Goal: Find contact information: Find contact information

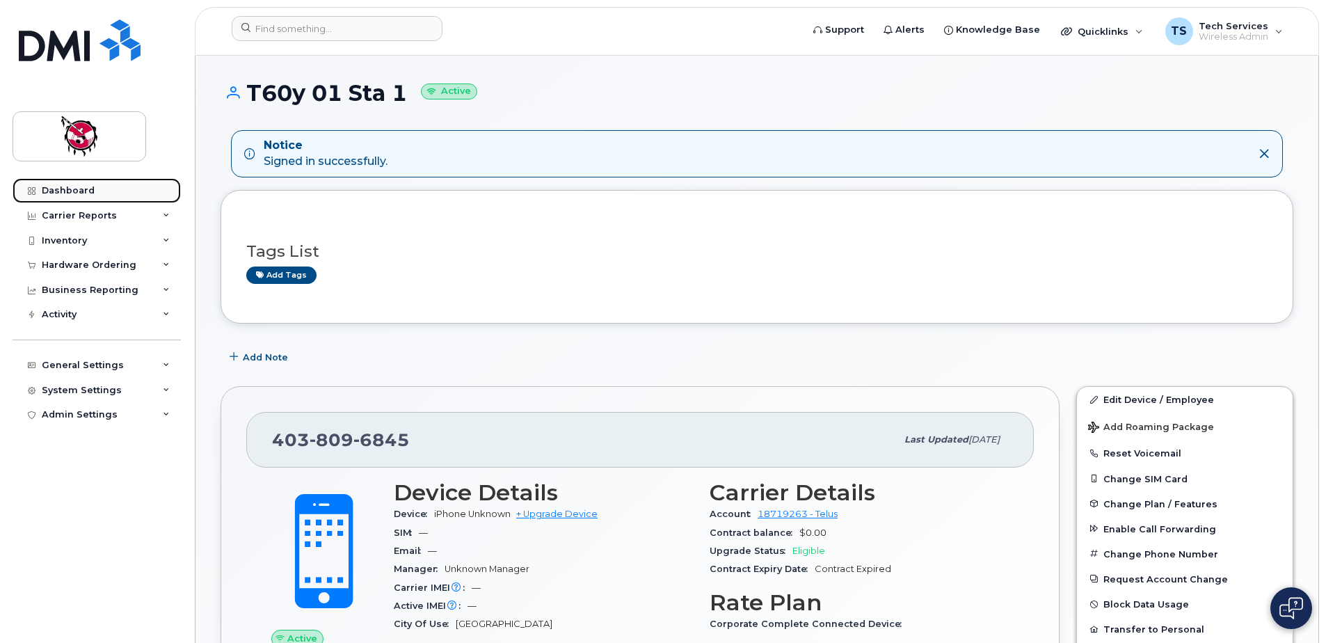
click at [86, 189] on div "Dashboard" at bounding box center [68, 190] width 53 height 11
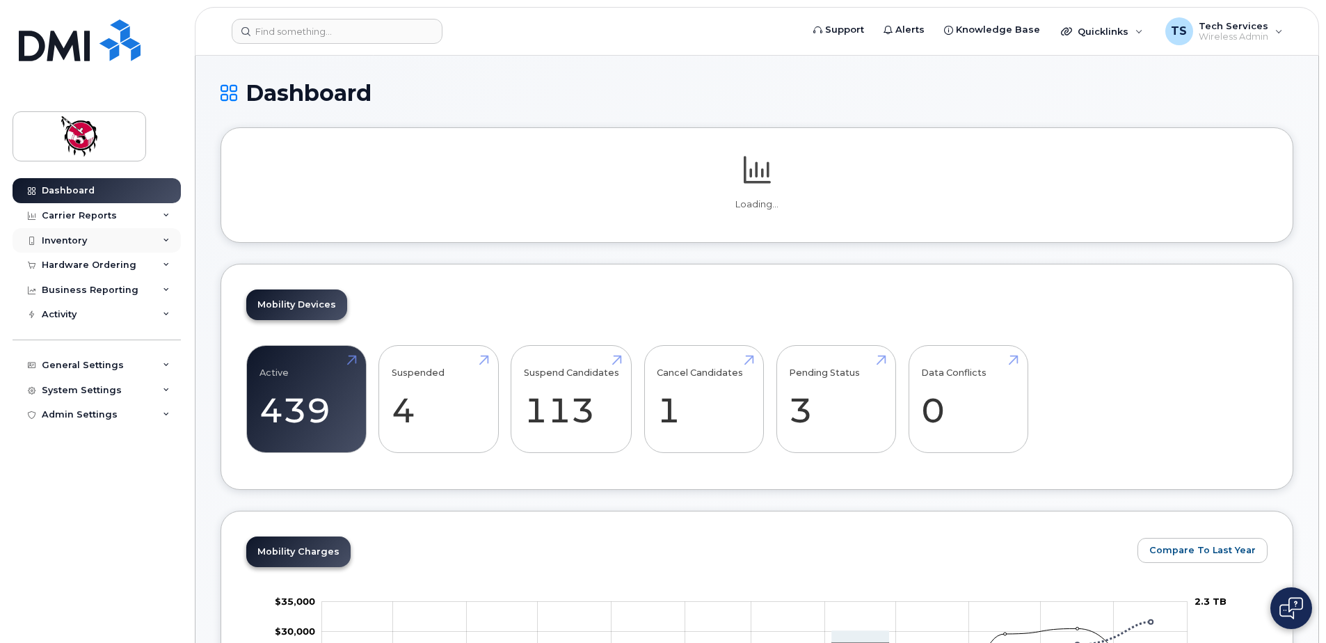
click at [86, 243] on div "Inventory" at bounding box center [97, 240] width 168 height 25
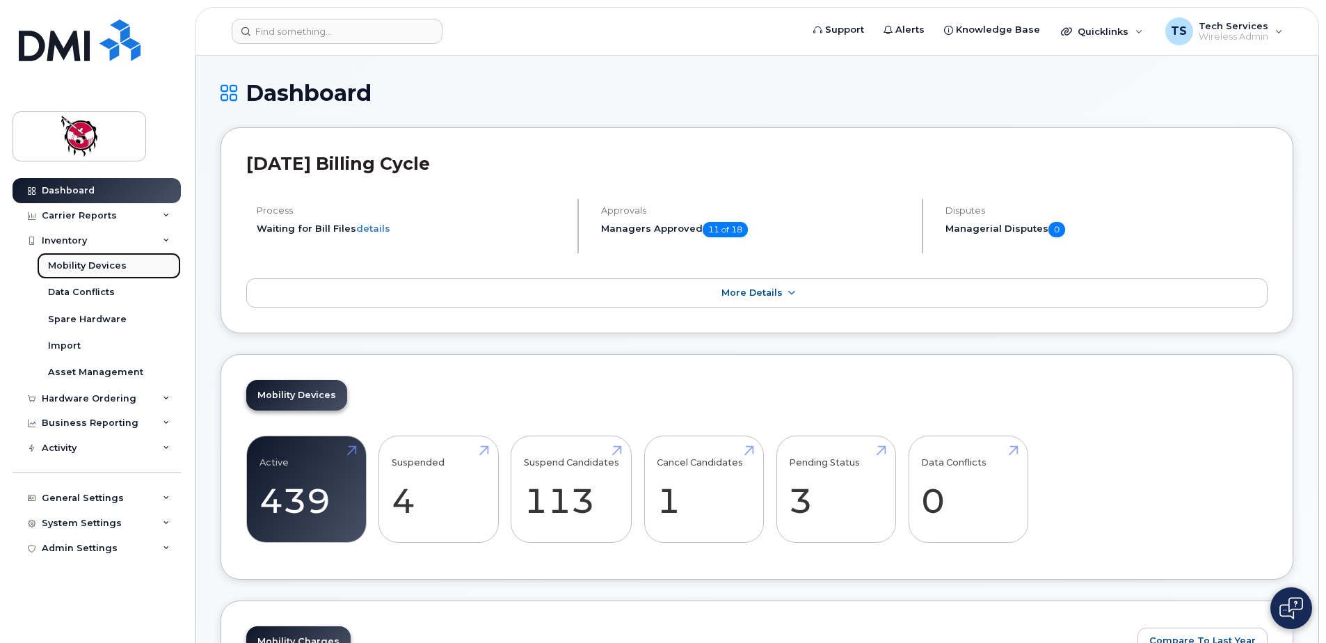
click at [115, 266] on div "Mobility Devices" at bounding box center [87, 265] width 79 height 13
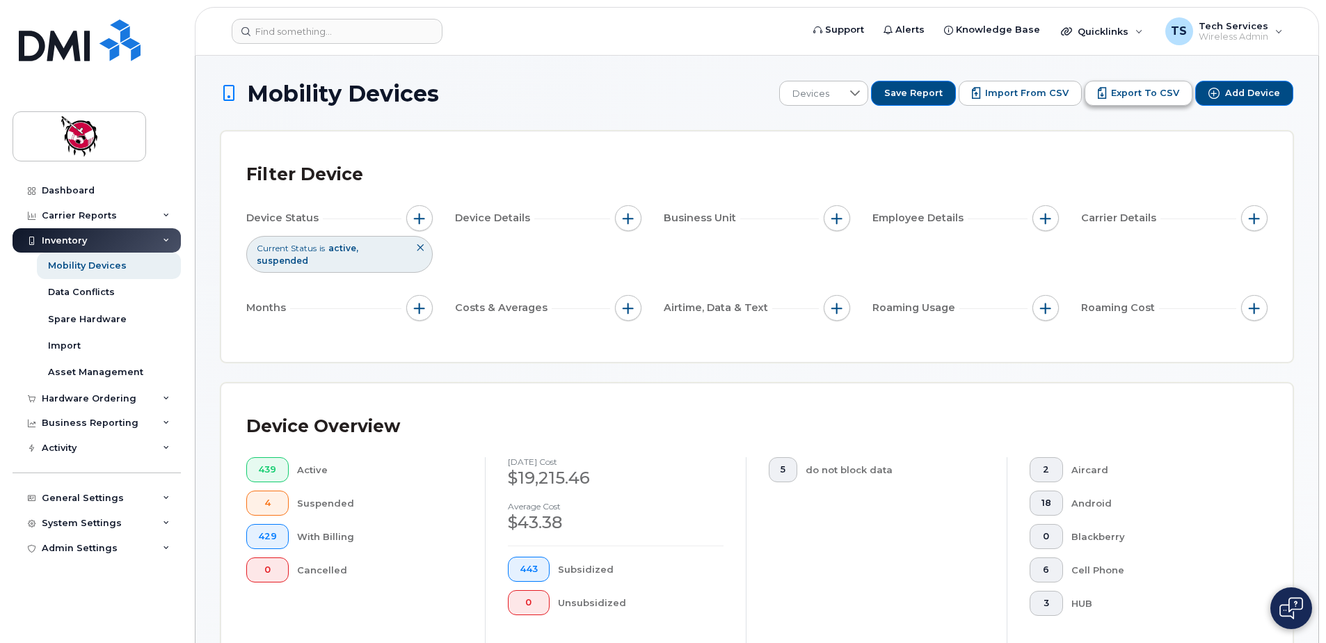
click at [1145, 96] on span "Export to CSV" at bounding box center [1145, 93] width 68 height 13
click at [101, 522] on div "System Settings" at bounding box center [82, 523] width 80 height 11
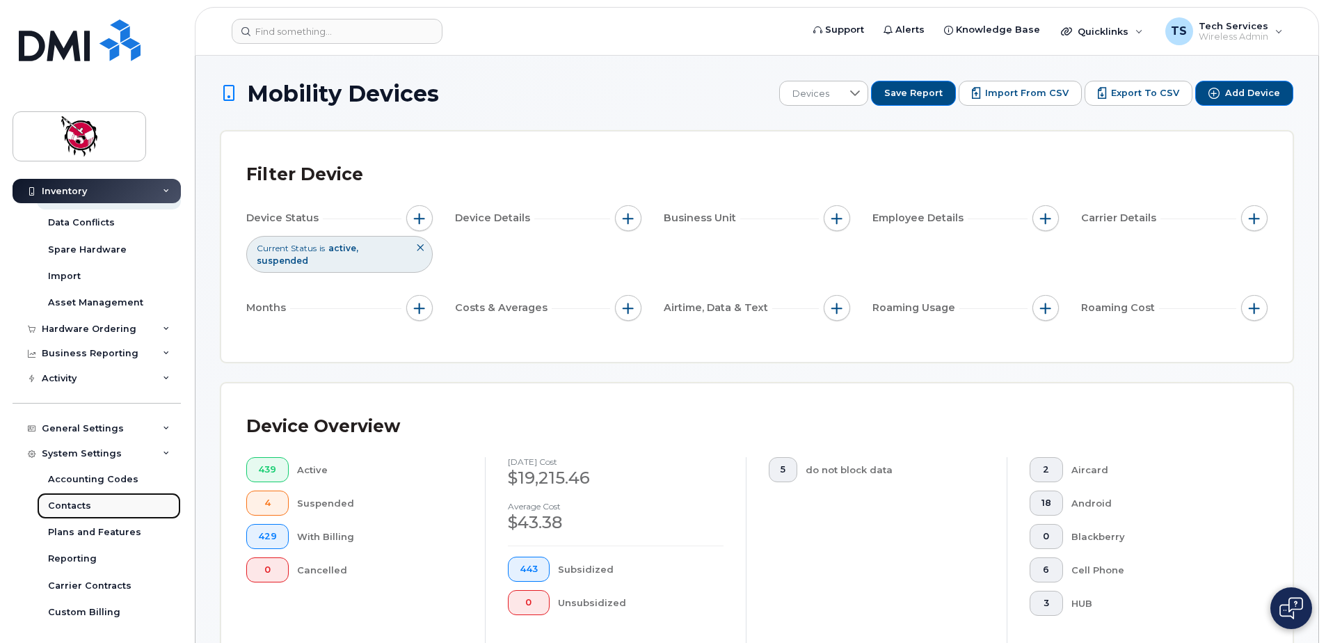
click at [78, 500] on div "Contacts" at bounding box center [69, 505] width 43 height 13
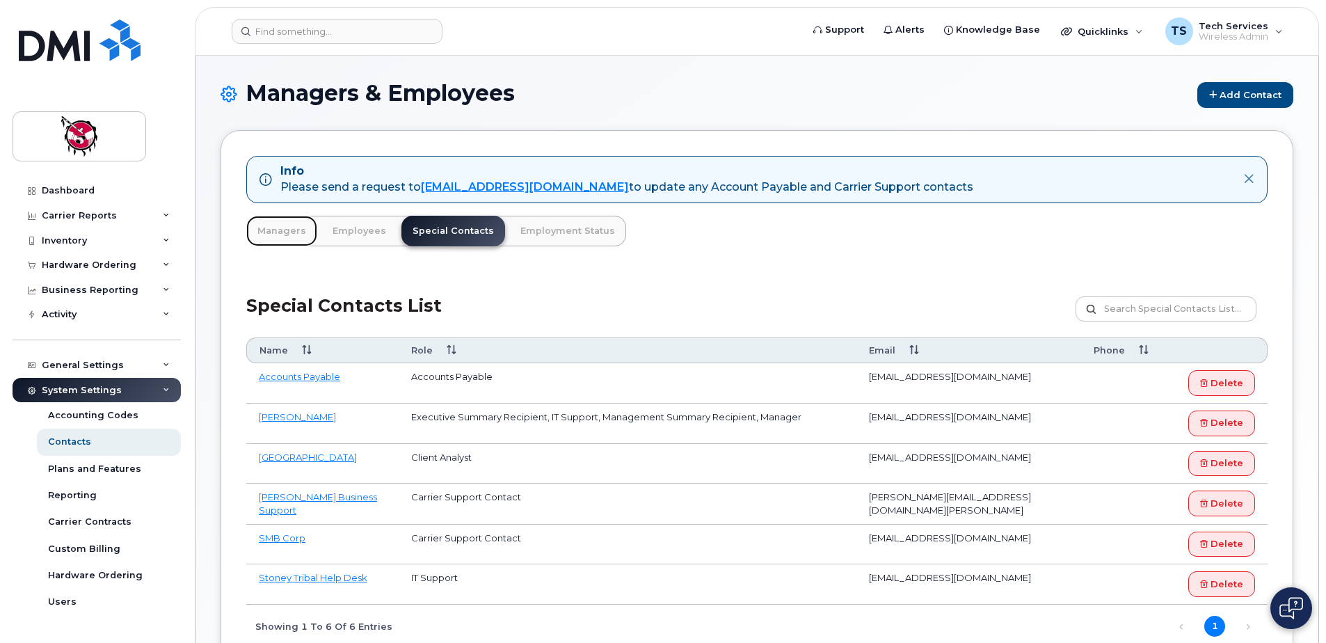
click at [284, 232] on link "Managers" at bounding box center [281, 231] width 71 height 31
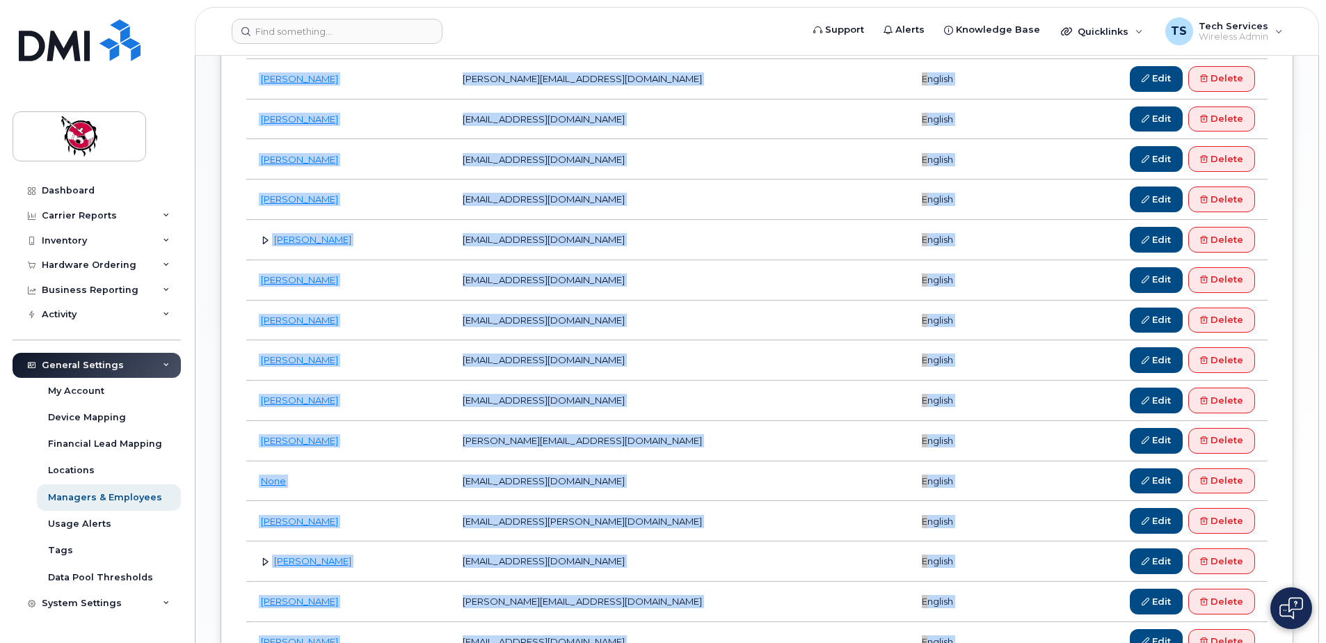
scroll to position [921, 0]
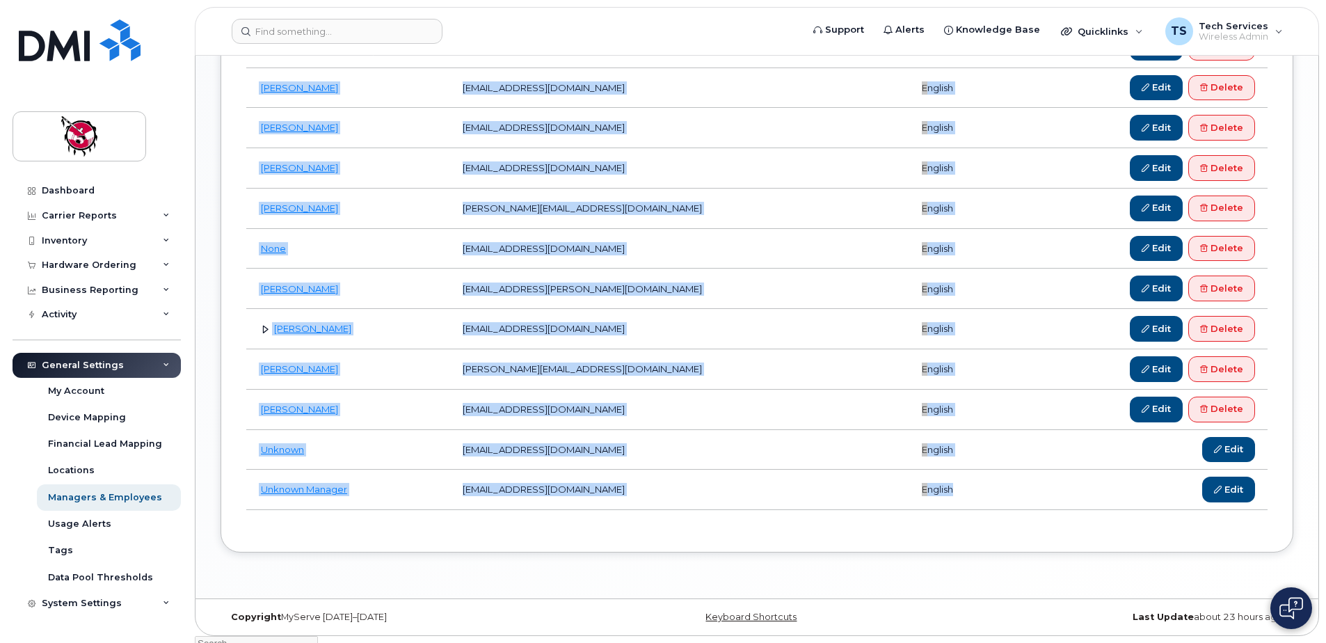
drag, startPoint x: 253, startPoint y: 236, endPoint x: 942, endPoint y: 487, distance: 733.0
copy tbody "Alam Zeb azeb@stoney-nation.com english Edit Delete Bill Shade bill.shade@stone…"
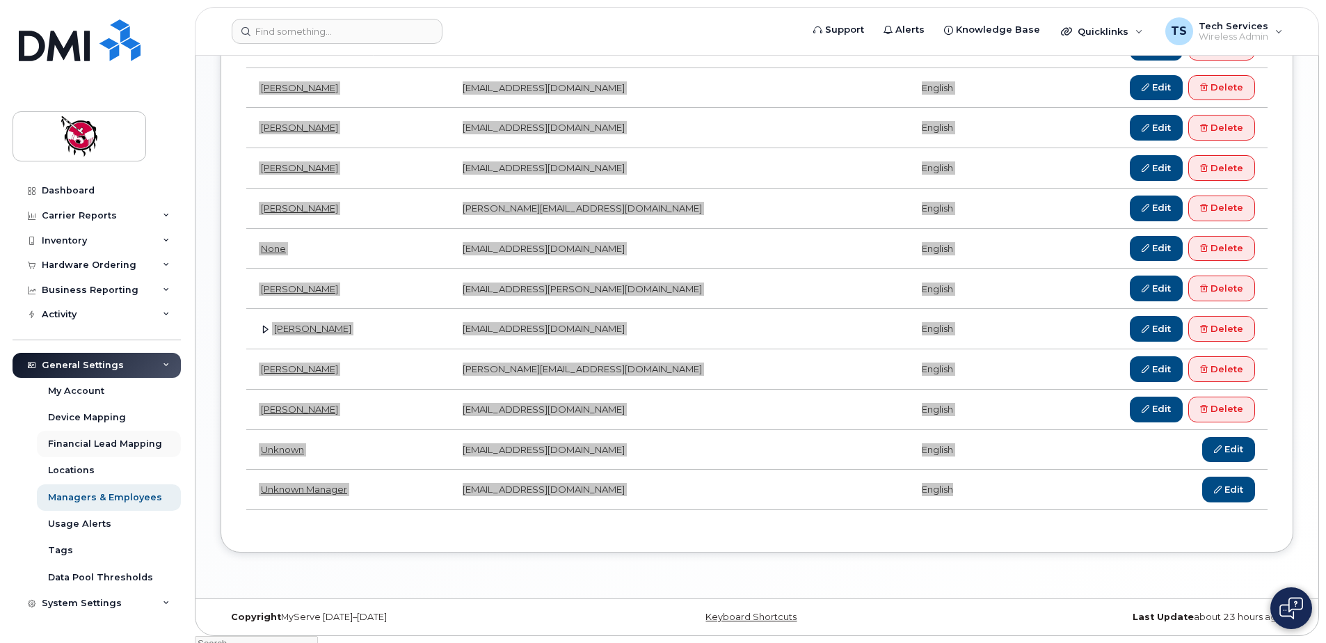
scroll to position [18, 0]
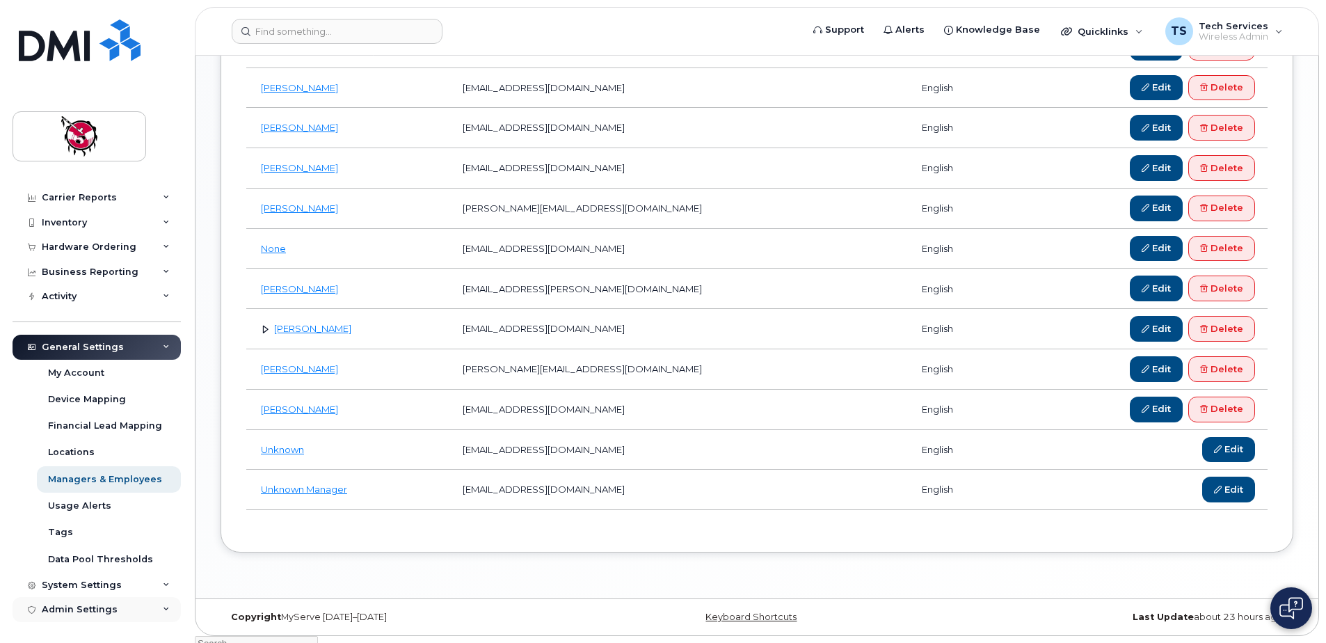
click at [112, 611] on div "Admin Settings" at bounding box center [80, 609] width 76 height 11
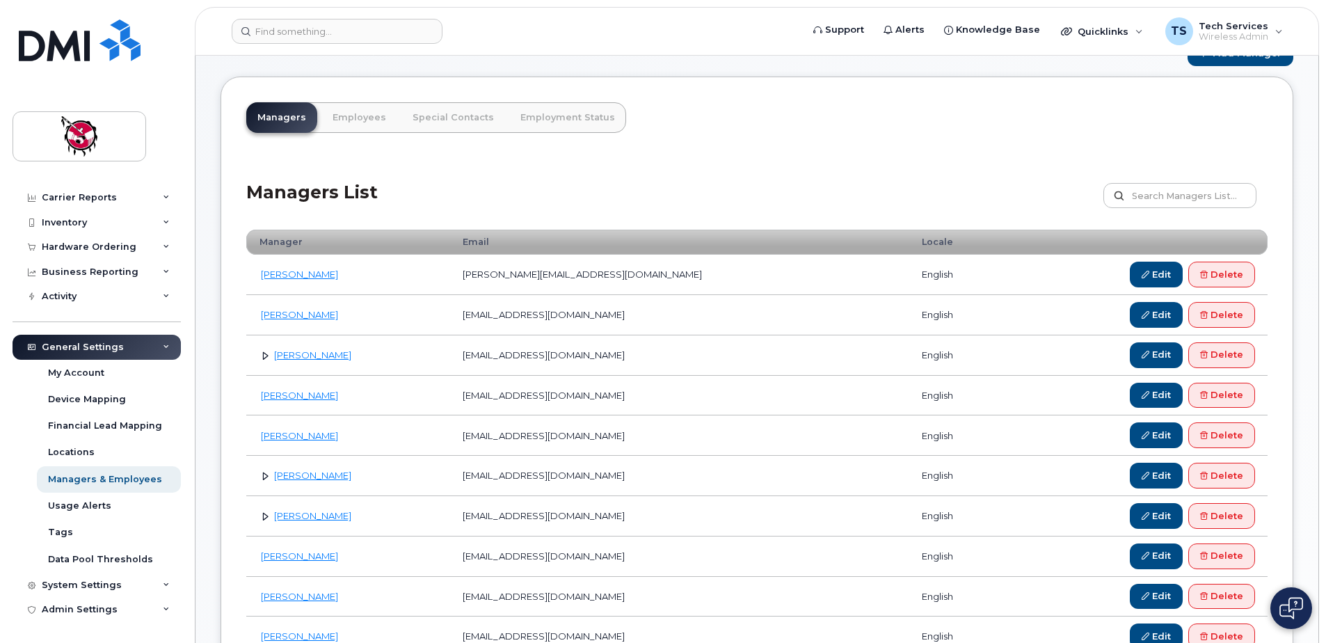
scroll to position [0, 0]
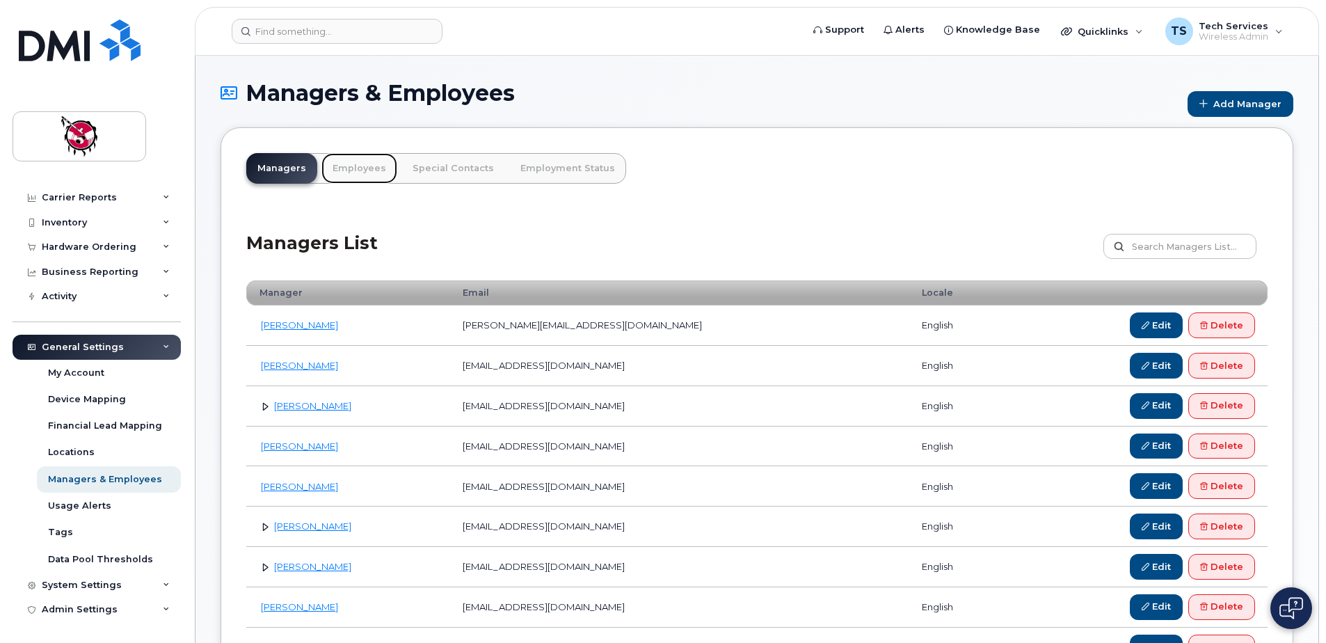
click at [362, 172] on link "Employees" at bounding box center [359, 168] width 76 height 31
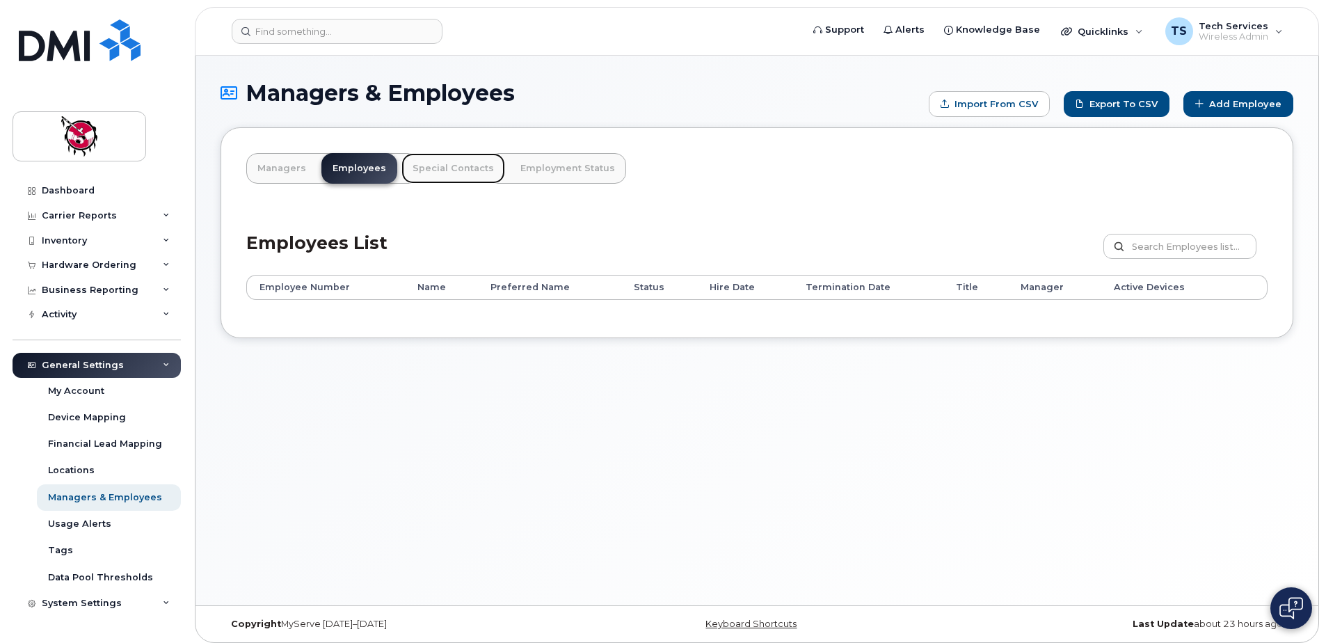
click at [458, 168] on link "Special Contacts" at bounding box center [453, 168] width 104 height 31
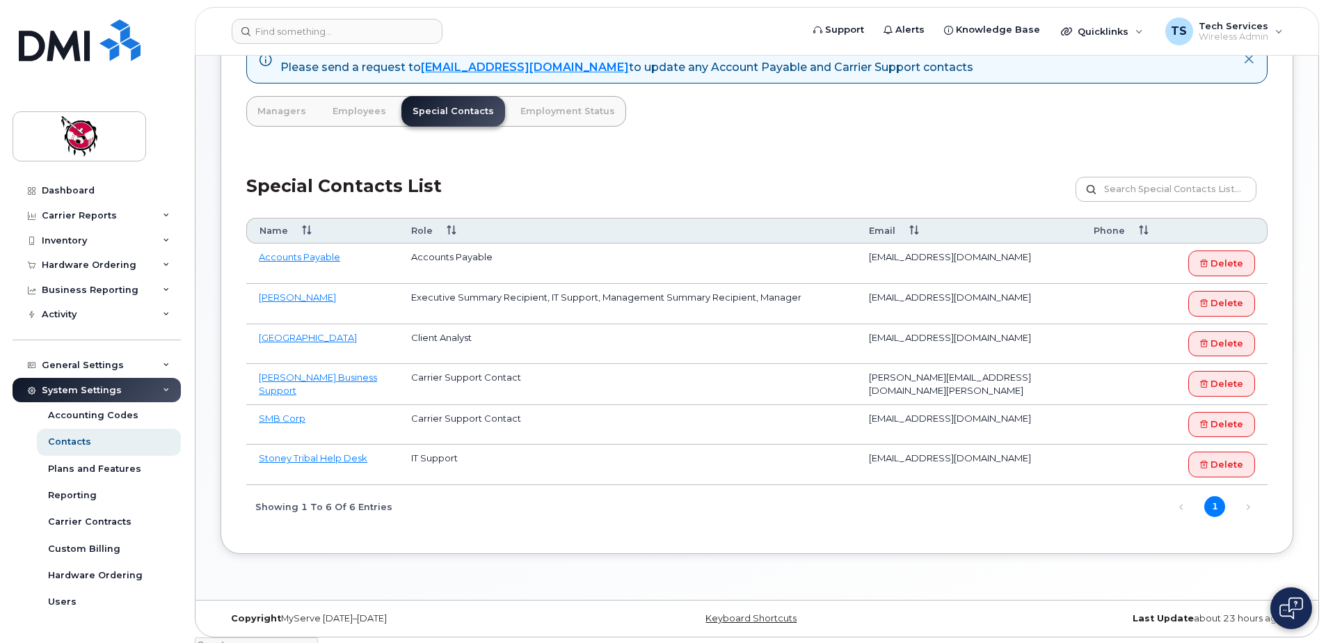
scroll to position [121, 0]
click at [547, 107] on link "Employment Status" at bounding box center [567, 110] width 117 height 31
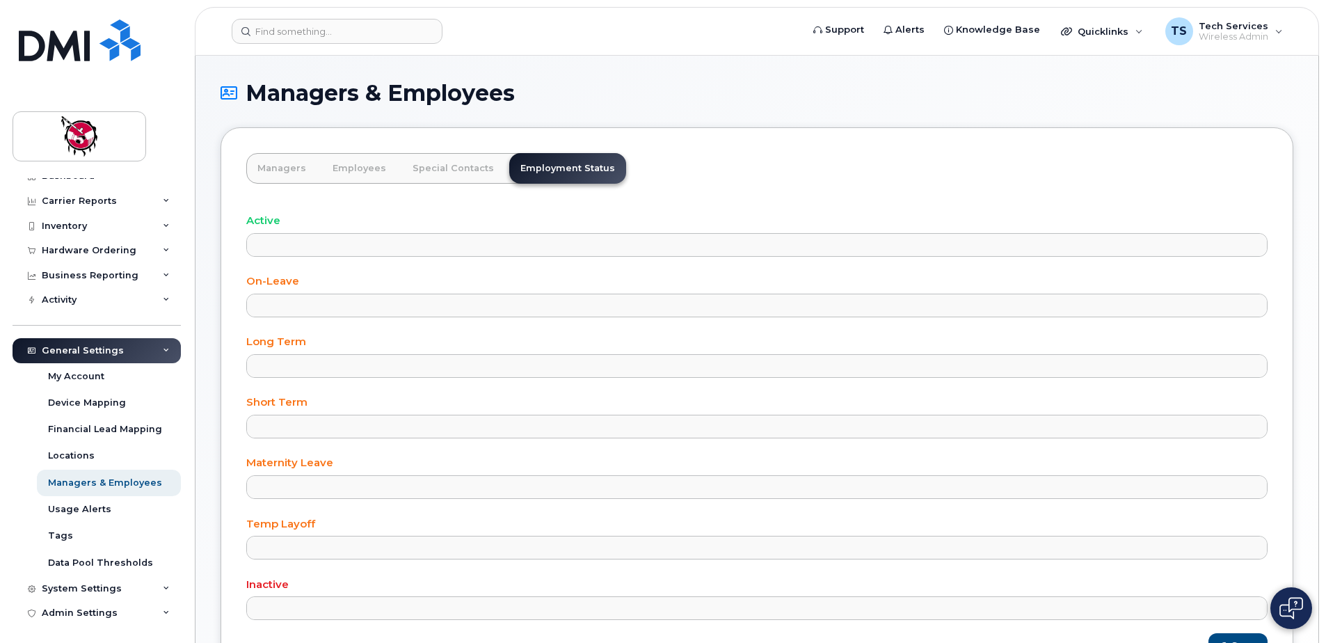
scroll to position [18, 0]
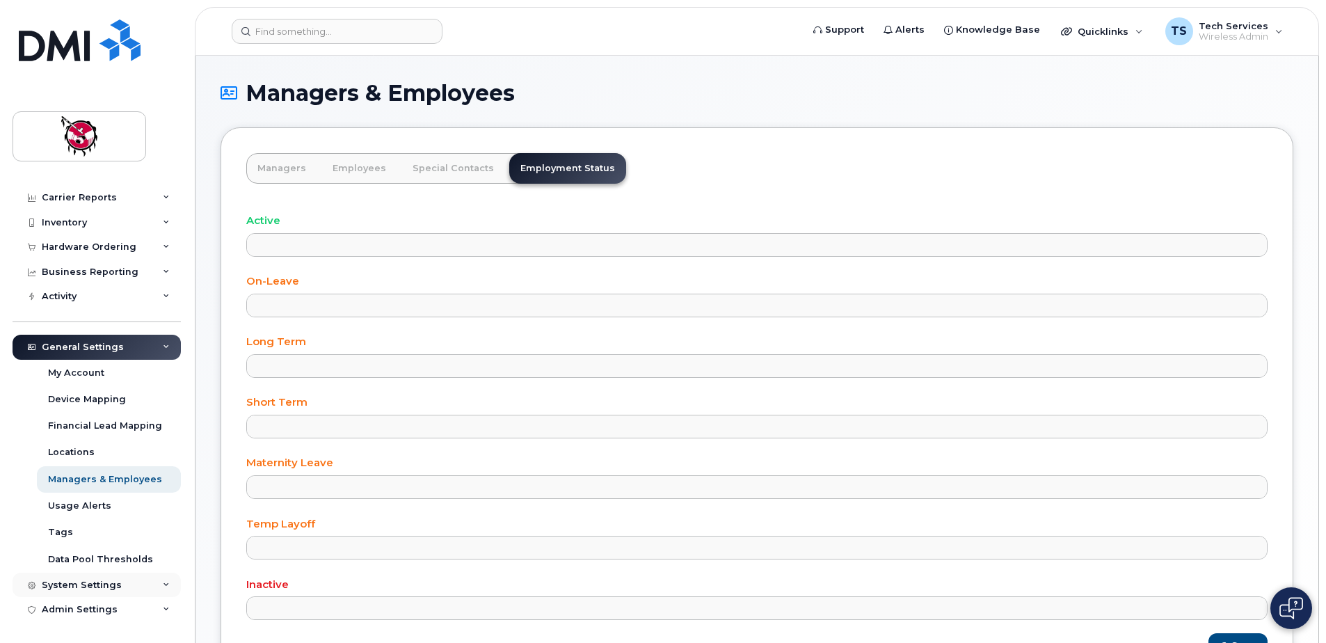
click at [120, 587] on div "System Settings" at bounding box center [97, 584] width 168 height 25
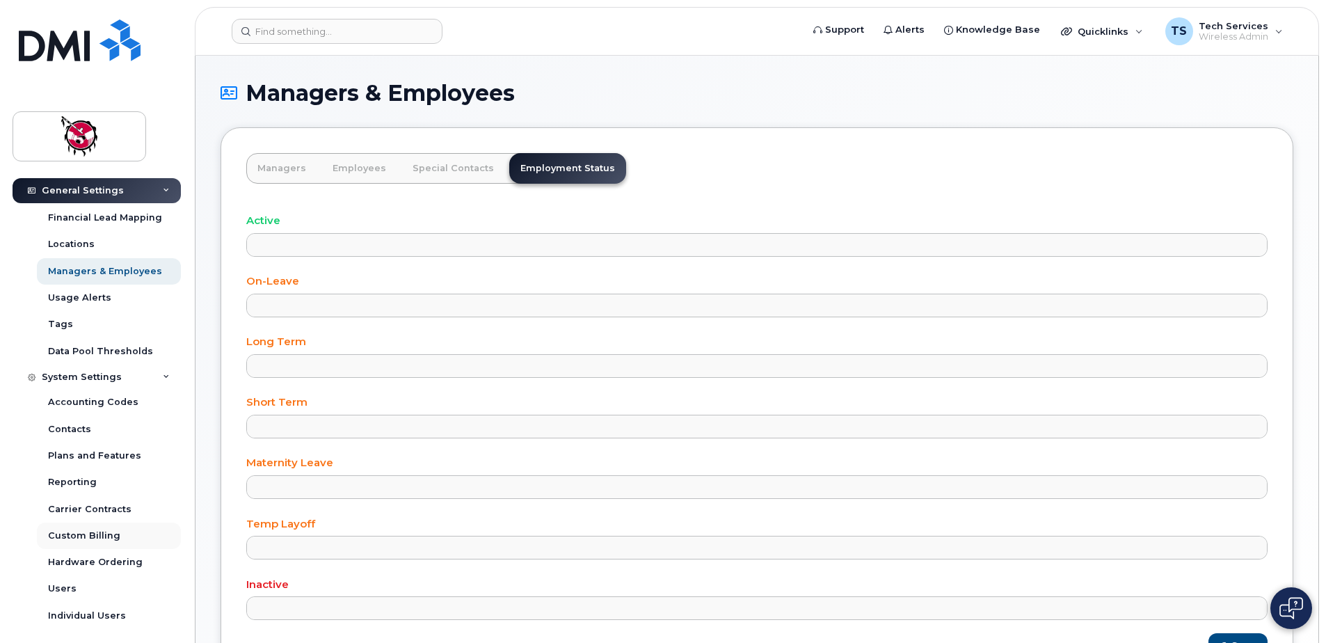
scroll to position [257, 0]
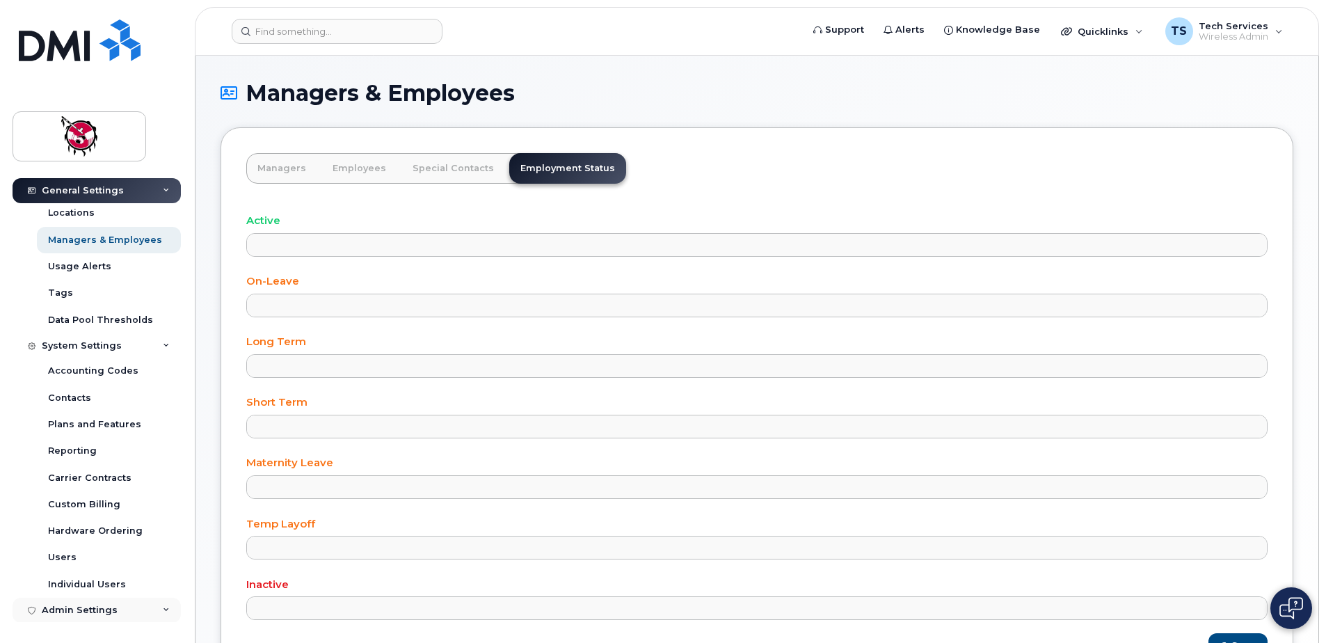
click at [105, 609] on div "Admin Settings" at bounding box center [80, 609] width 76 height 11
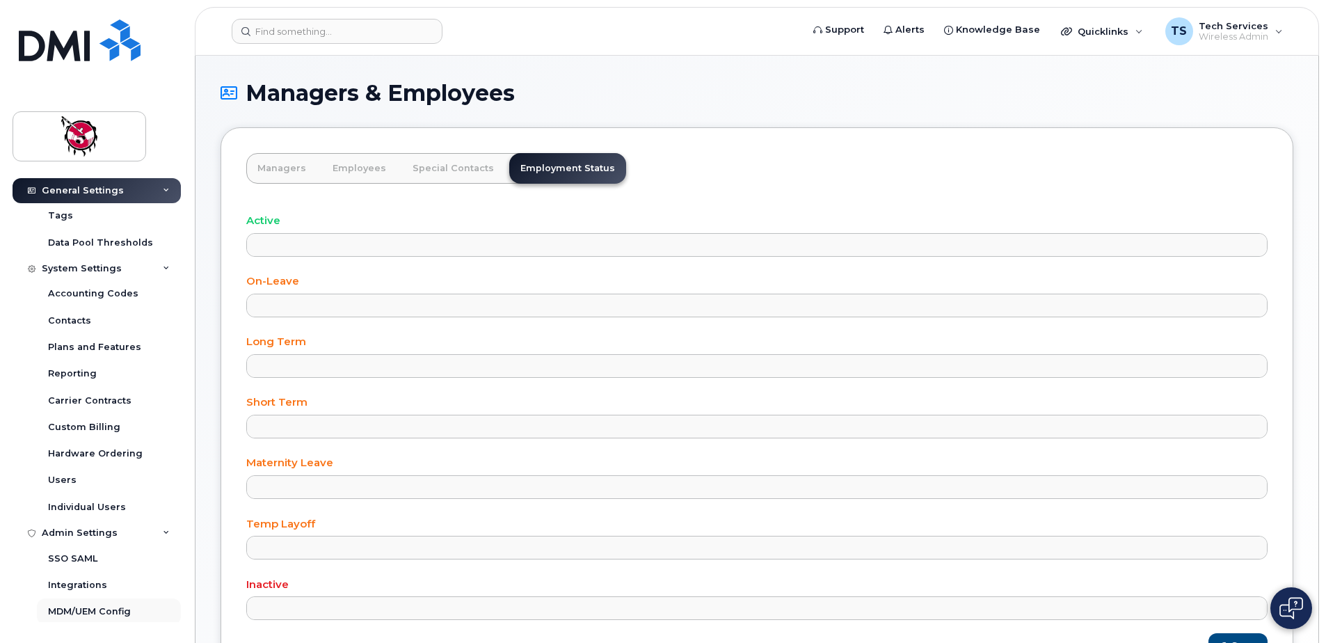
scroll to position [337, 0]
click at [81, 475] on link "Users" at bounding box center [109, 477] width 144 height 26
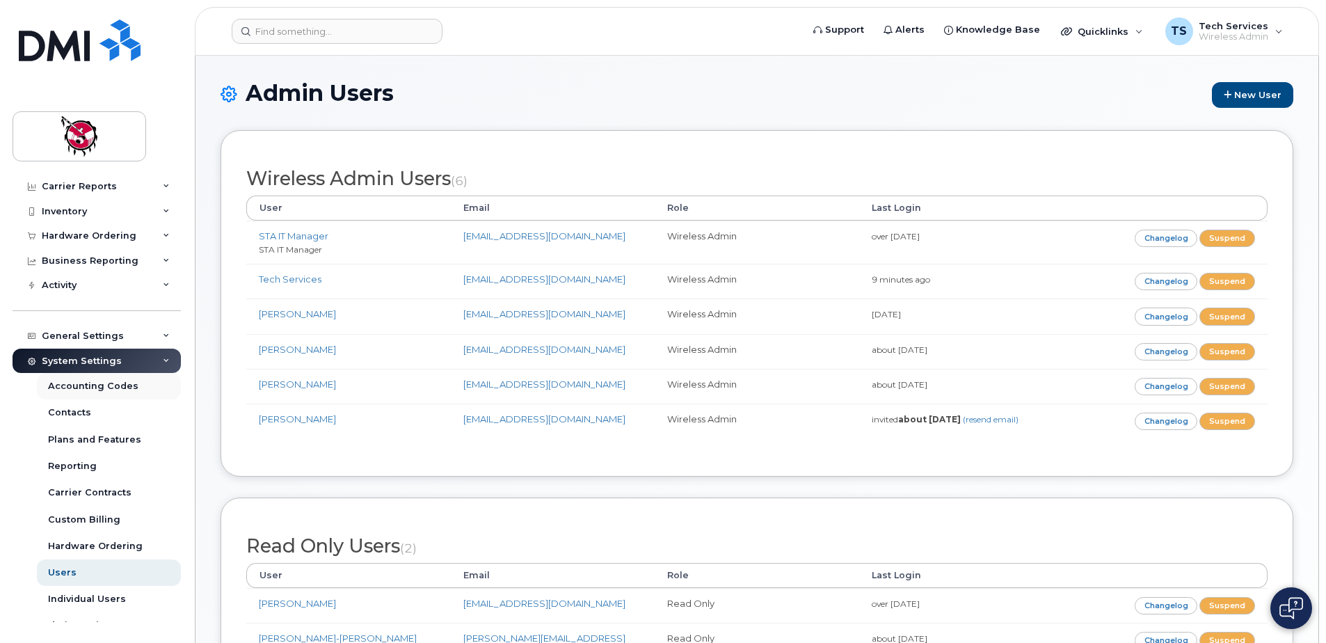
scroll to position [45, 0]
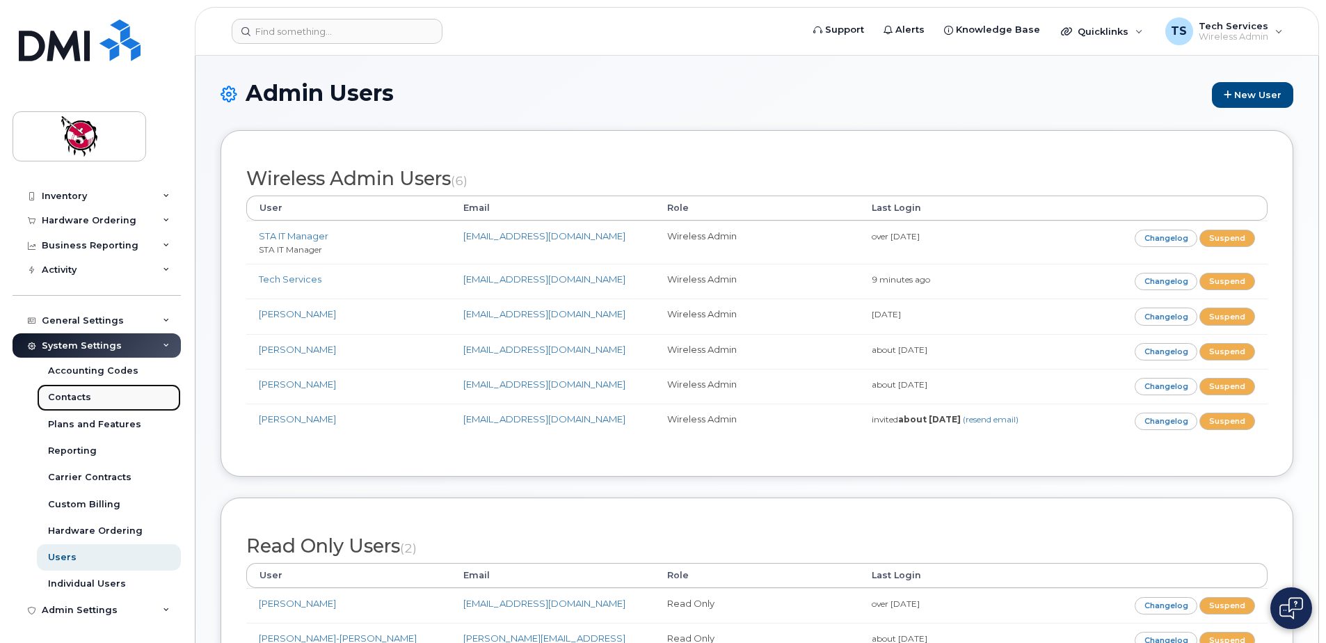
click at [77, 399] on div "Contacts" at bounding box center [69, 397] width 43 height 13
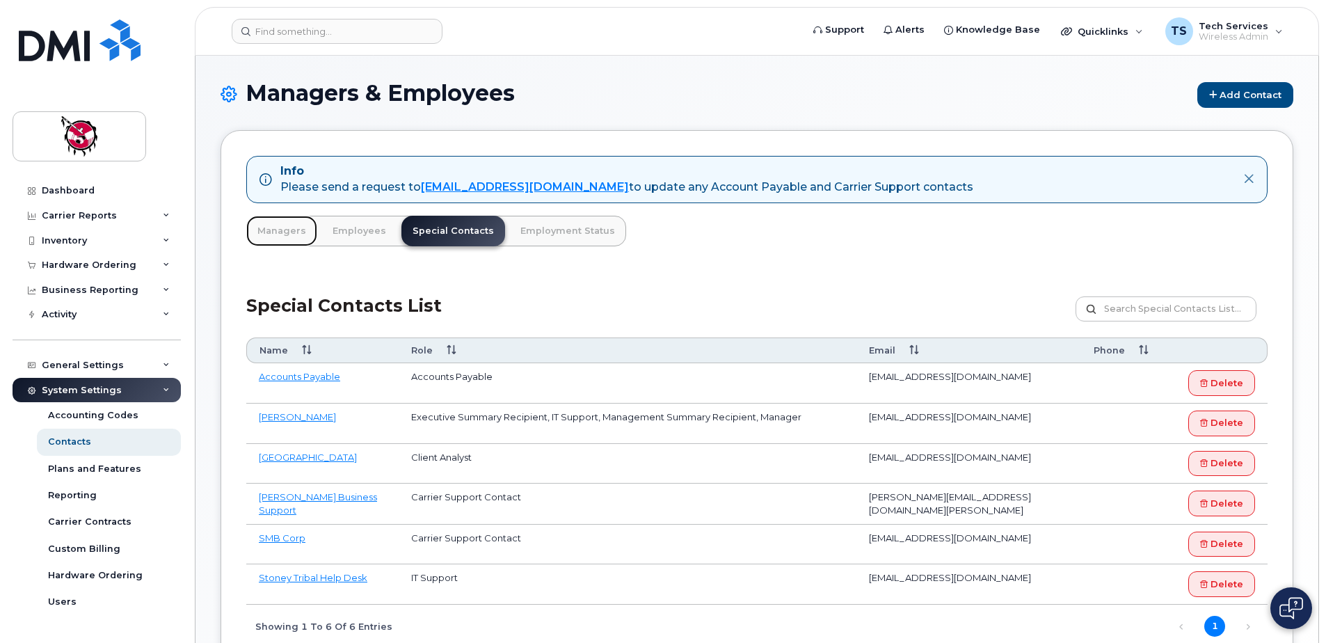
click at [260, 227] on link "Managers" at bounding box center [281, 231] width 71 height 31
